Goal: Task Accomplishment & Management: Use online tool/utility

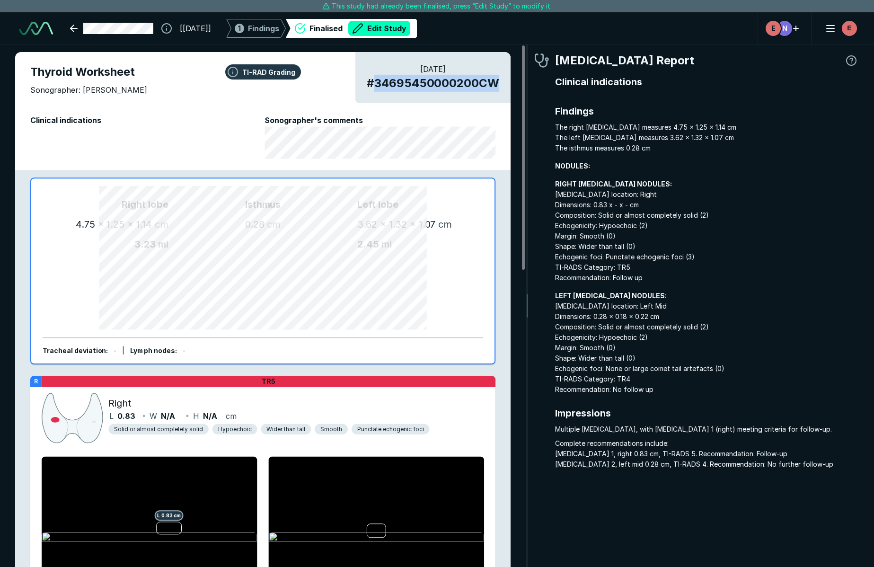
scroll to position [3512, 2677]
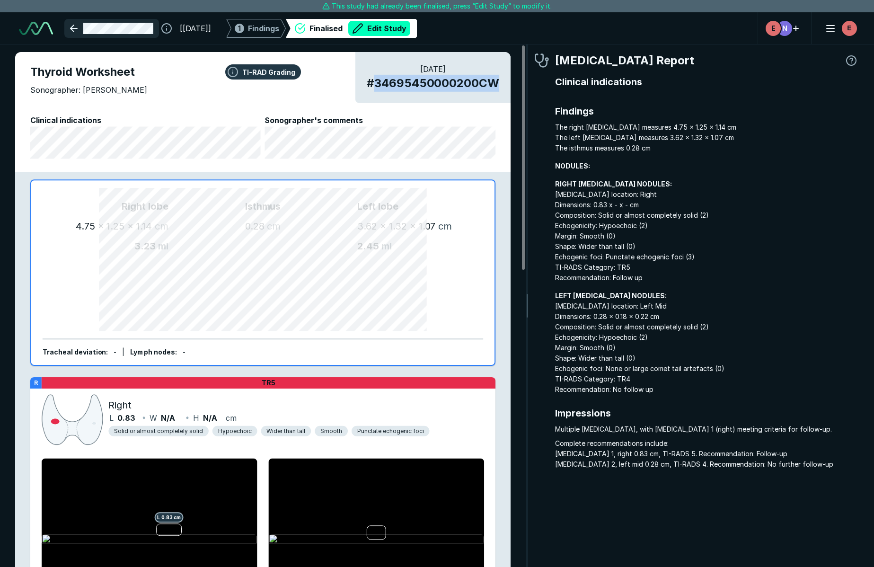
click at [74, 25] on link at bounding box center [111, 28] width 95 height 19
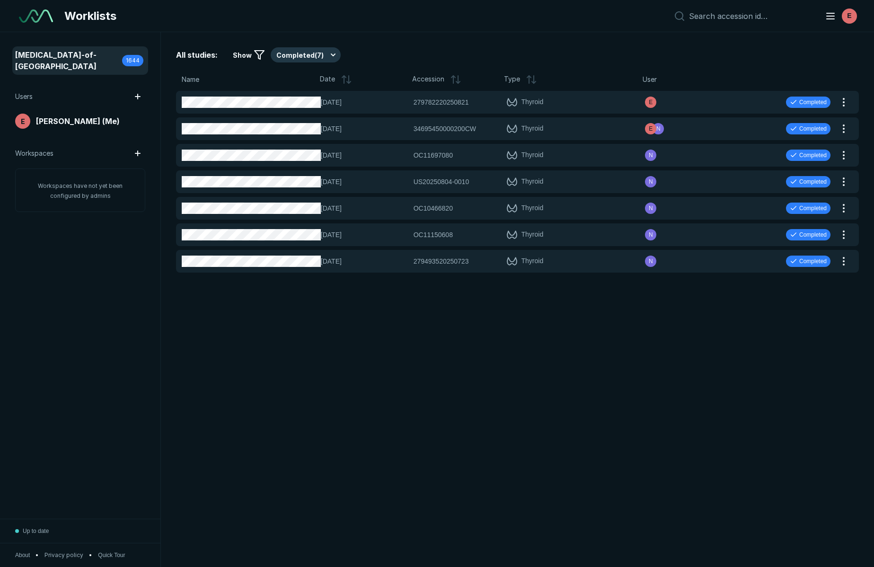
scroll to position [3450, 4289]
click at [306, 51] on button "Completed ( 7 )" at bounding box center [306, 54] width 70 height 15
click at [299, 80] on span "Active ( 1731 )" at bounding box center [300, 83] width 38 height 10
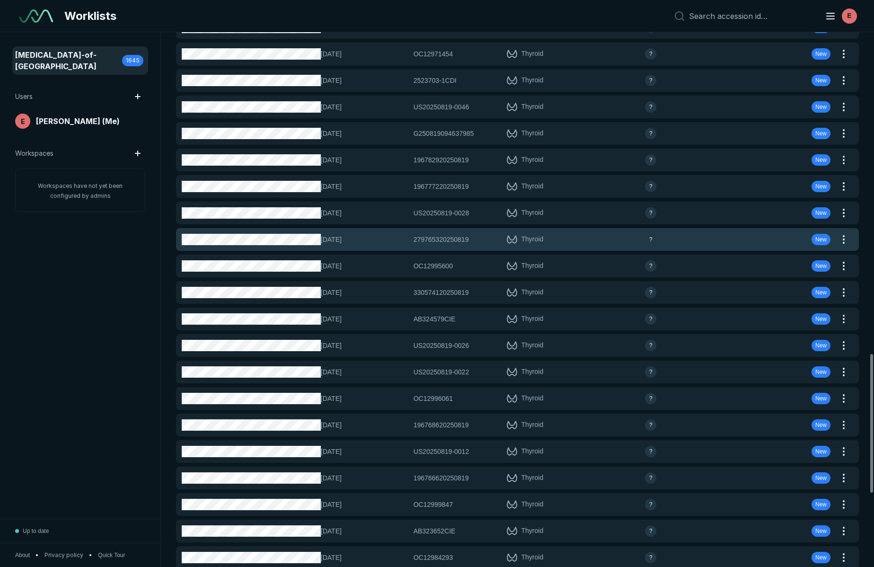
scroll to position [1241, 0]
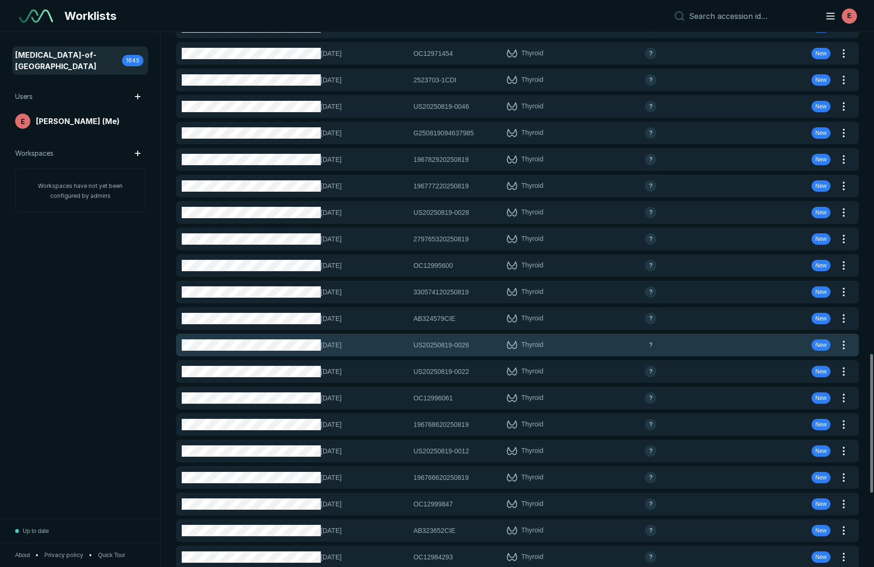
click at [450, 342] on span "US20250819-0026" at bounding box center [442, 345] width 56 height 10
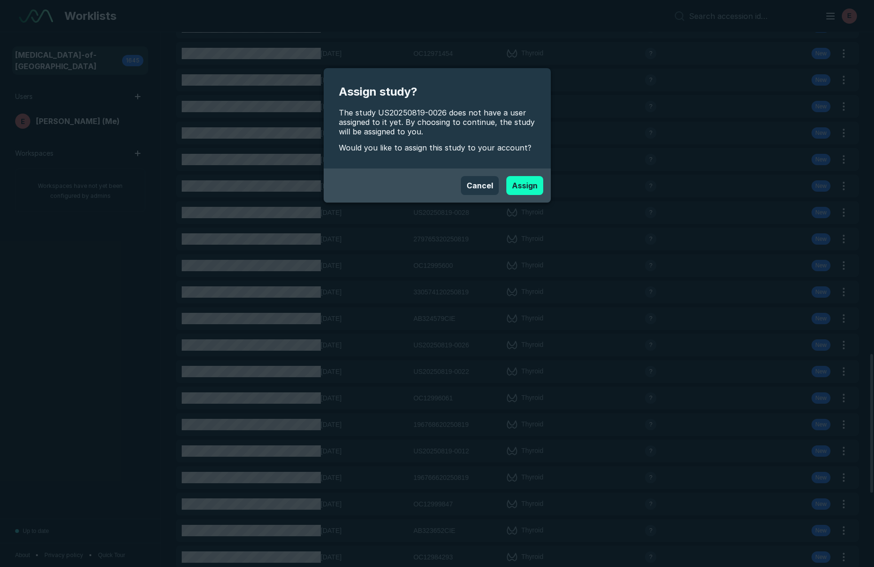
click at [535, 190] on button "Assign" at bounding box center [524, 185] width 37 height 19
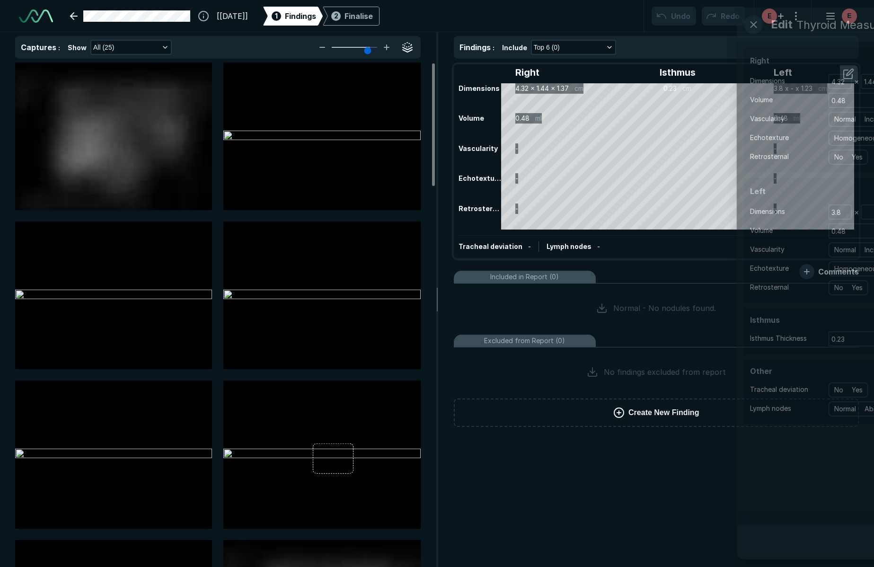
scroll to position [2062, 3030]
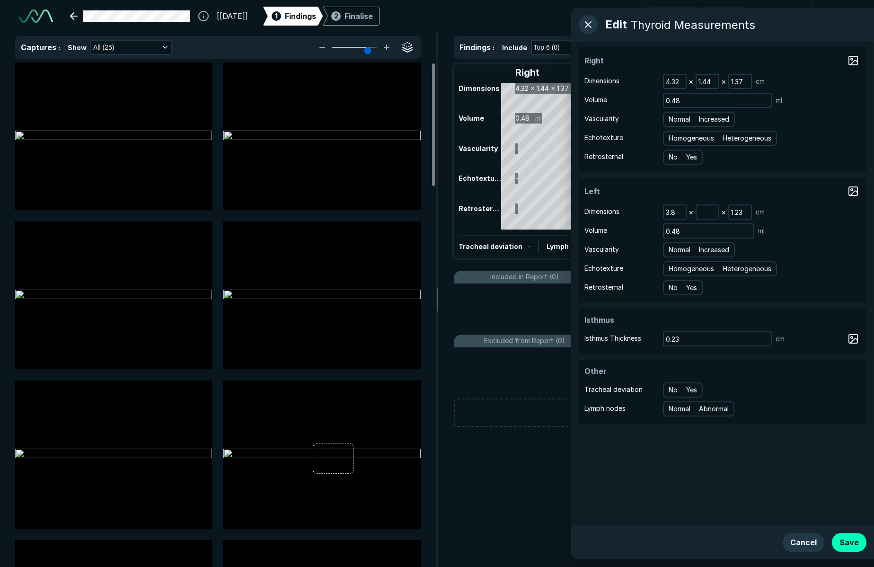
click at [508, 26] on div "[19-AUG-2025] 1 Findings 2 Finalise Undo Redo E E" at bounding box center [437, 16] width 874 height 32
click at [586, 21] on button "button" at bounding box center [588, 24] width 19 height 19
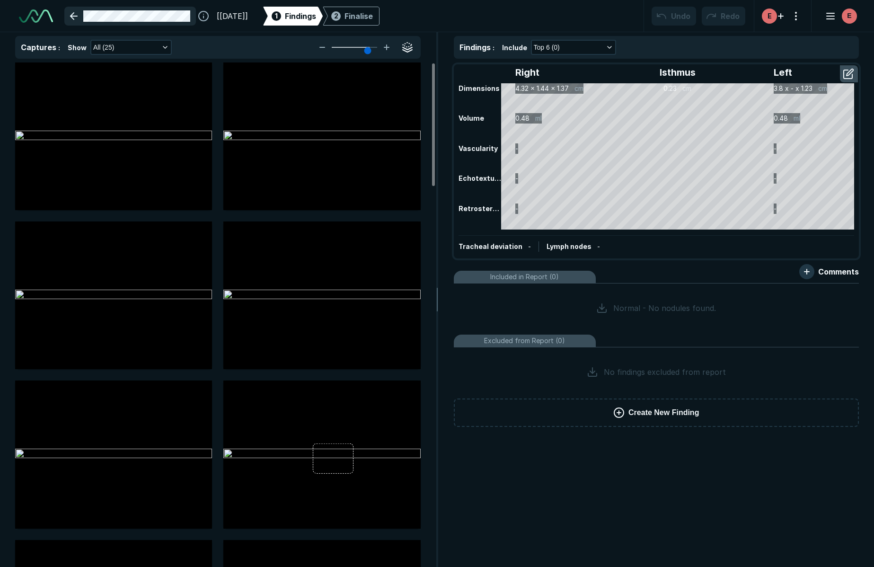
click at [74, 14] on link at bounding box center [130, 16] width 132 height 19
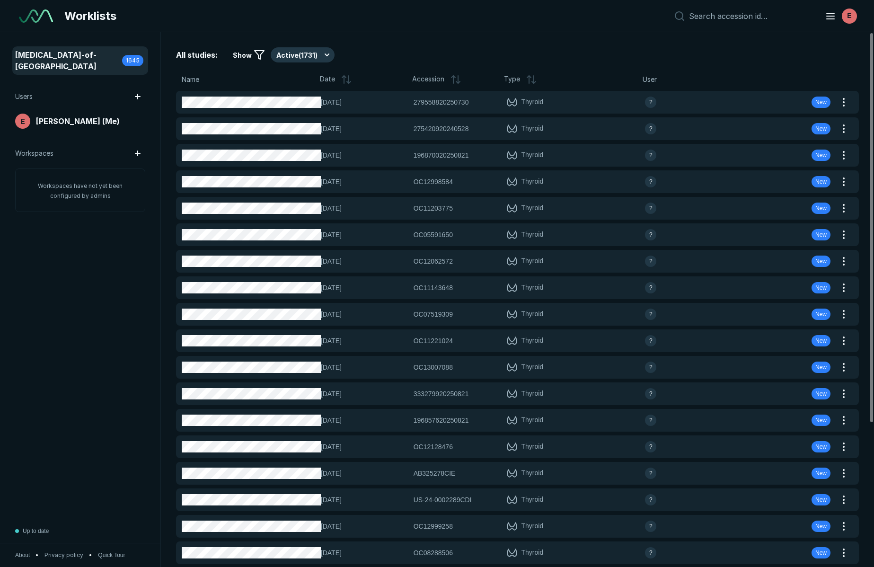
scroll to position [3450, 4289]
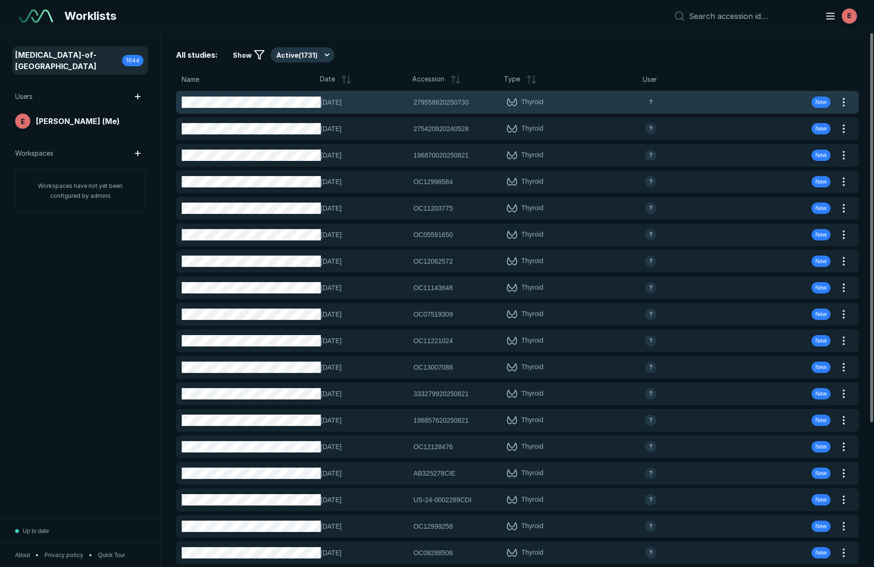
drag, startPoint x: 423, startPoint y: 103, endPoint x: 461, endPoint y: 103, distance: 37.9
click at [461, 103] on div "30-JUL-2025 279558820250730 279558820250730 Thyroid ? New" at bounding box center [506, 102] width 660 height 23
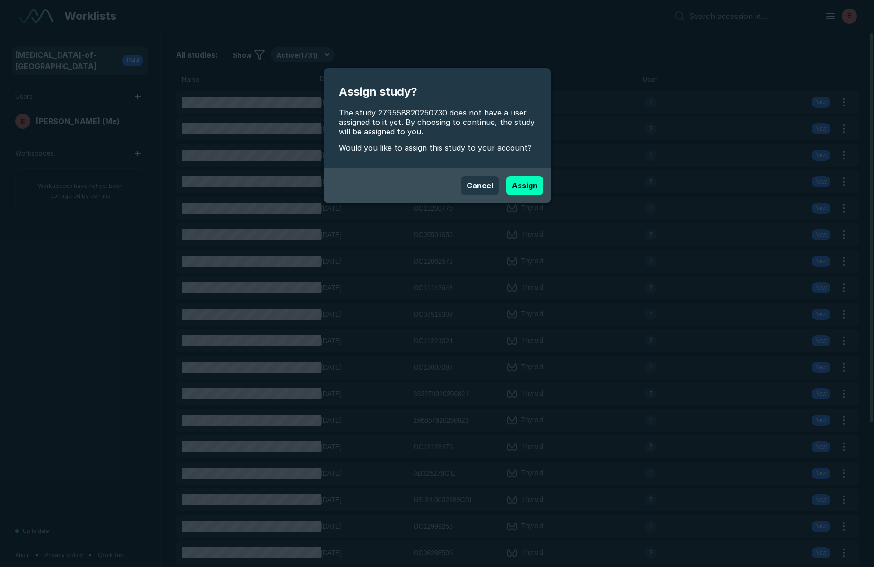
drag, startPoint x: 480, startPoint y: 189, endPoint x: 571, endPoint y: 168, distance: 93.6
click at [480, 189] on button "Cancel" at bounding box center [480, 185] width 38 height 19
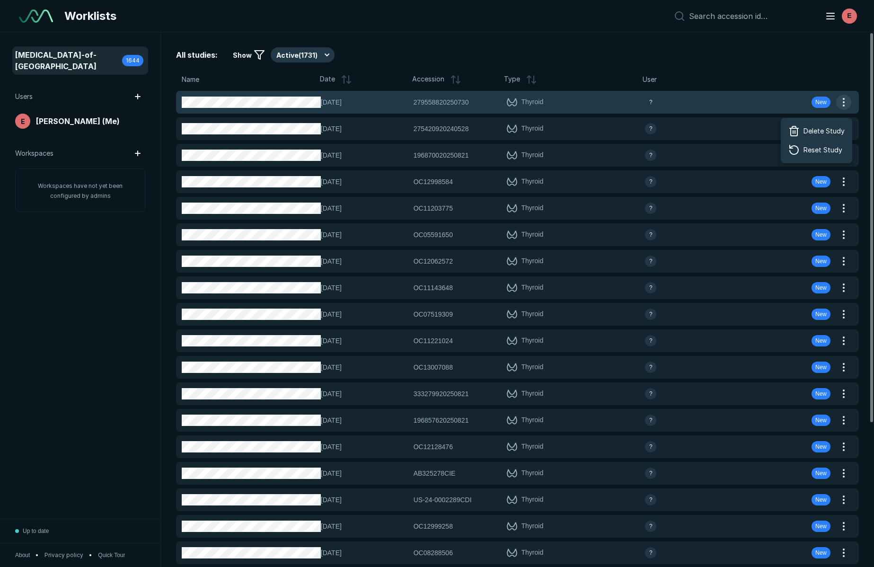
click at [843, 100] on button "button" at bounding box center [843, 102] width 15 height 15
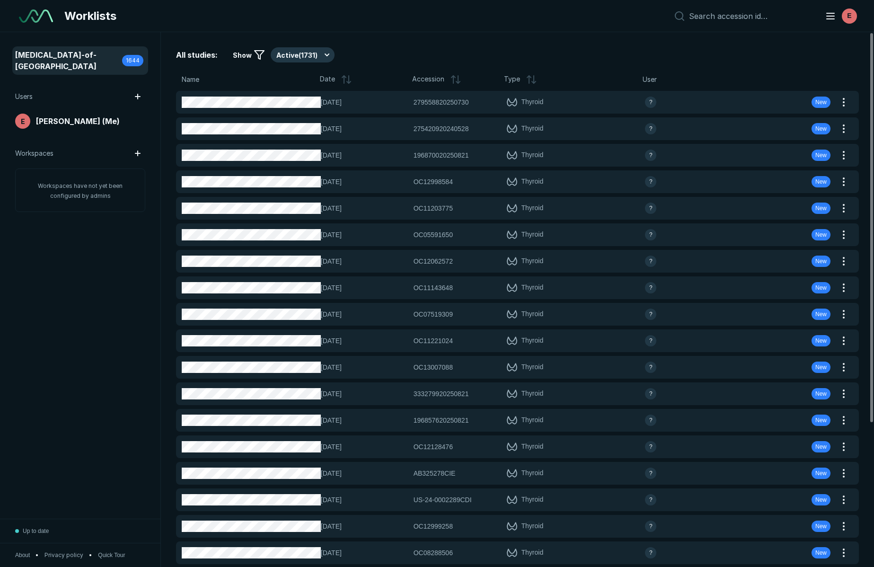
drag, startPoint x: 748, startPoint y: 64, endPoint x: 461, endPoint y: 87, distance: 288.1
click at [748, 64] on div "All studies: Show Active ( 1731 ) Name Date Accession Type User 30-JUL-2025 279…" at bounding box center [517, 299] width 713 height 535
click at [429, 82] on span "Accession" at bounding box center [428, 79] width 32 height 11
click at [292, 53] on button "Active ( 1731 )" at bounding box center [303, 54] width 64 height 15
click at [297, 79] on span "Active ( 1731 )" at bounding box center [300, 83] width 38 height 10
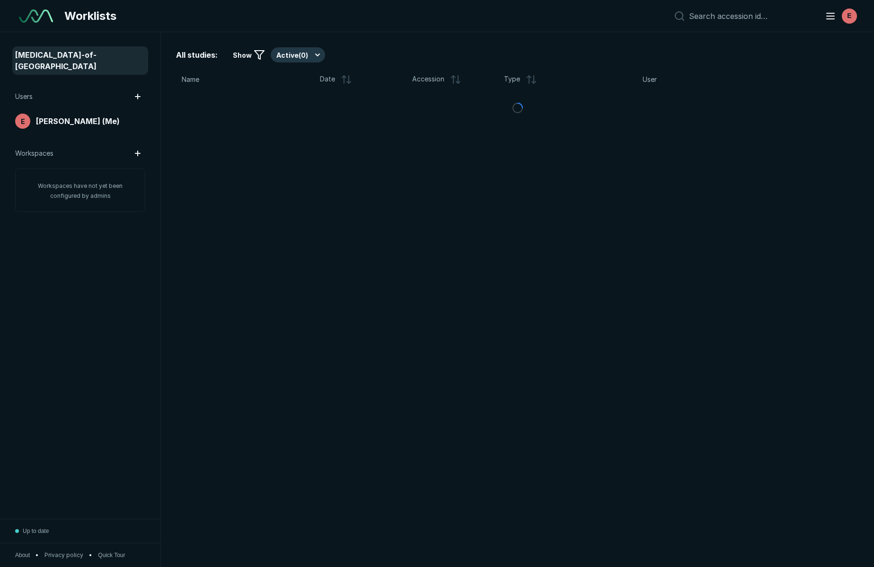
scroll to position [3450, 4289]
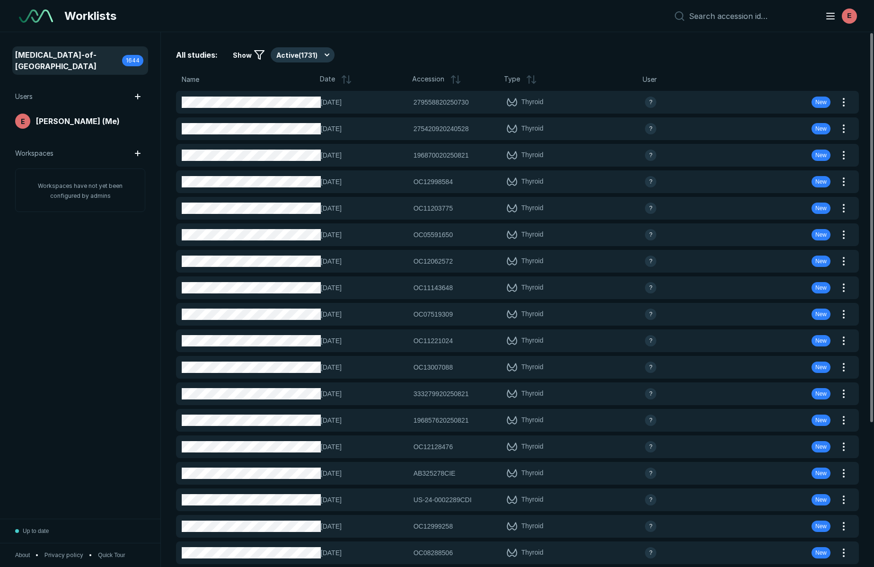
click at [344, 78] on icon at bounding box center [346, 79] width 11 height 11
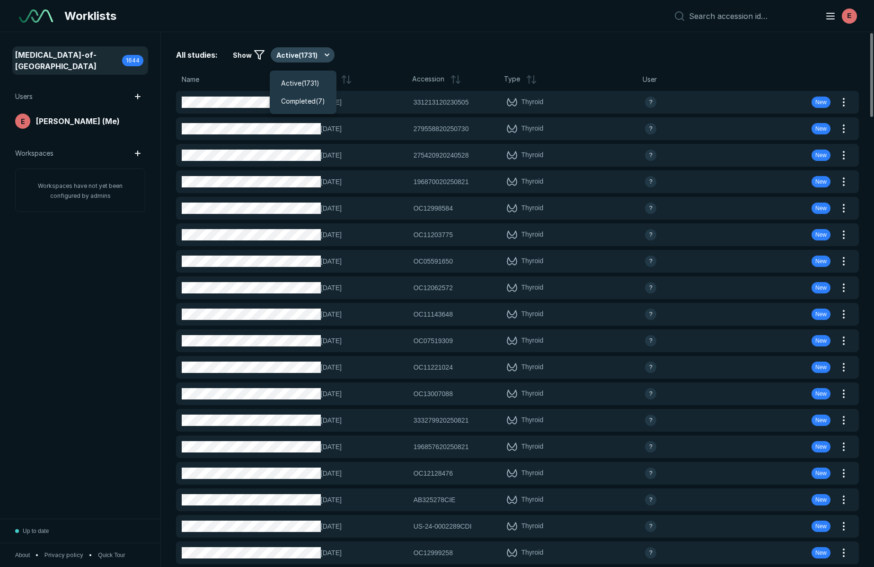
click at [317, 57] on button "Active ( 1731 )" at bounding box center [303, 54] width 64 height 15
click at [314, 80] on span "Active ( 1731 )" at bounding box center [300, 83] width 38 height 10
click at [342, 77] on icon at bounding box center [344, 77] width 4 height 2
